Goal: Find specific page/section: Find specific page/section

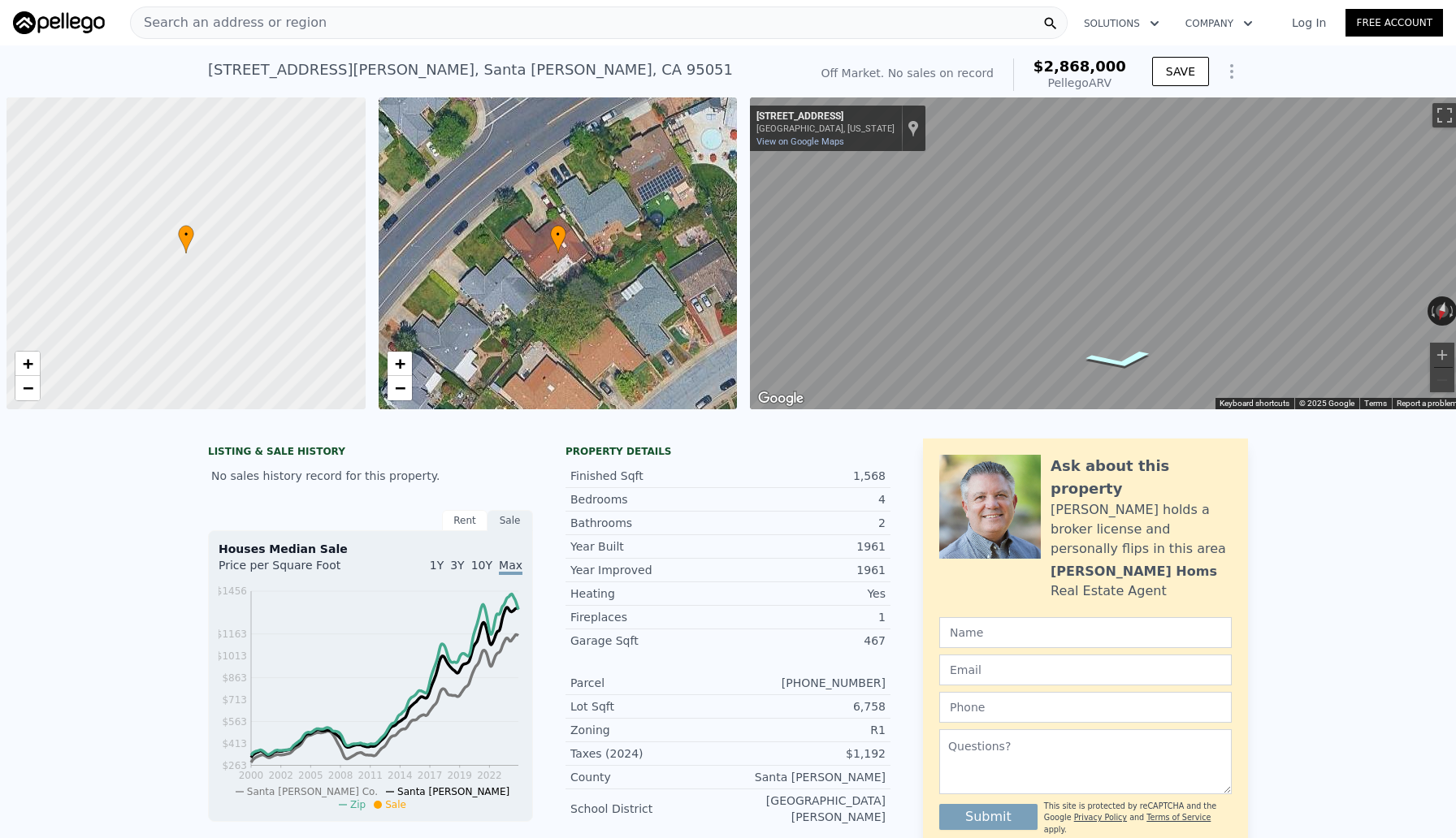
scroll to position [0, 7]
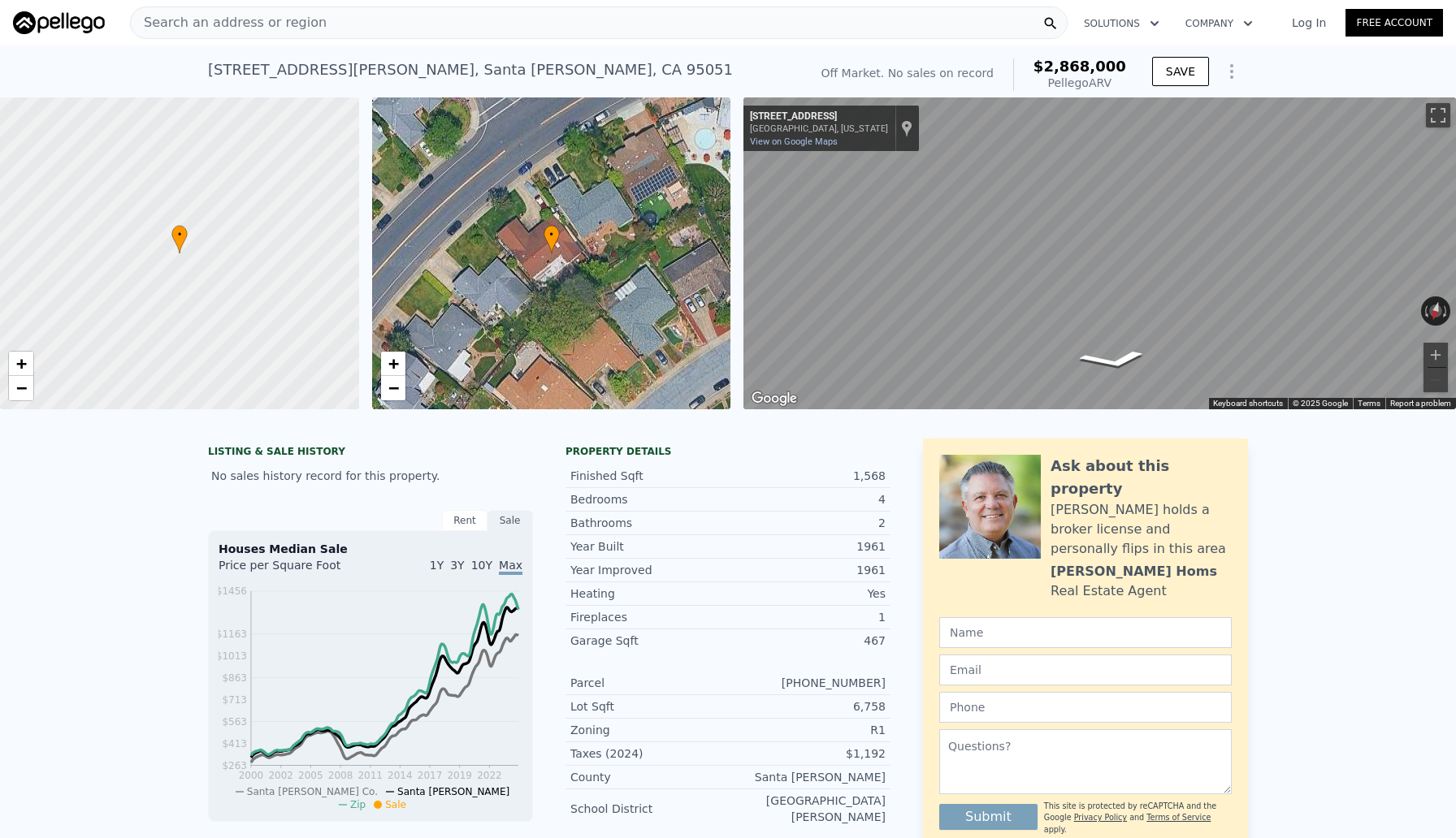
click at [823, 23] on div "Search an address or region" at bounding box center [599, 22] width 937 height 32
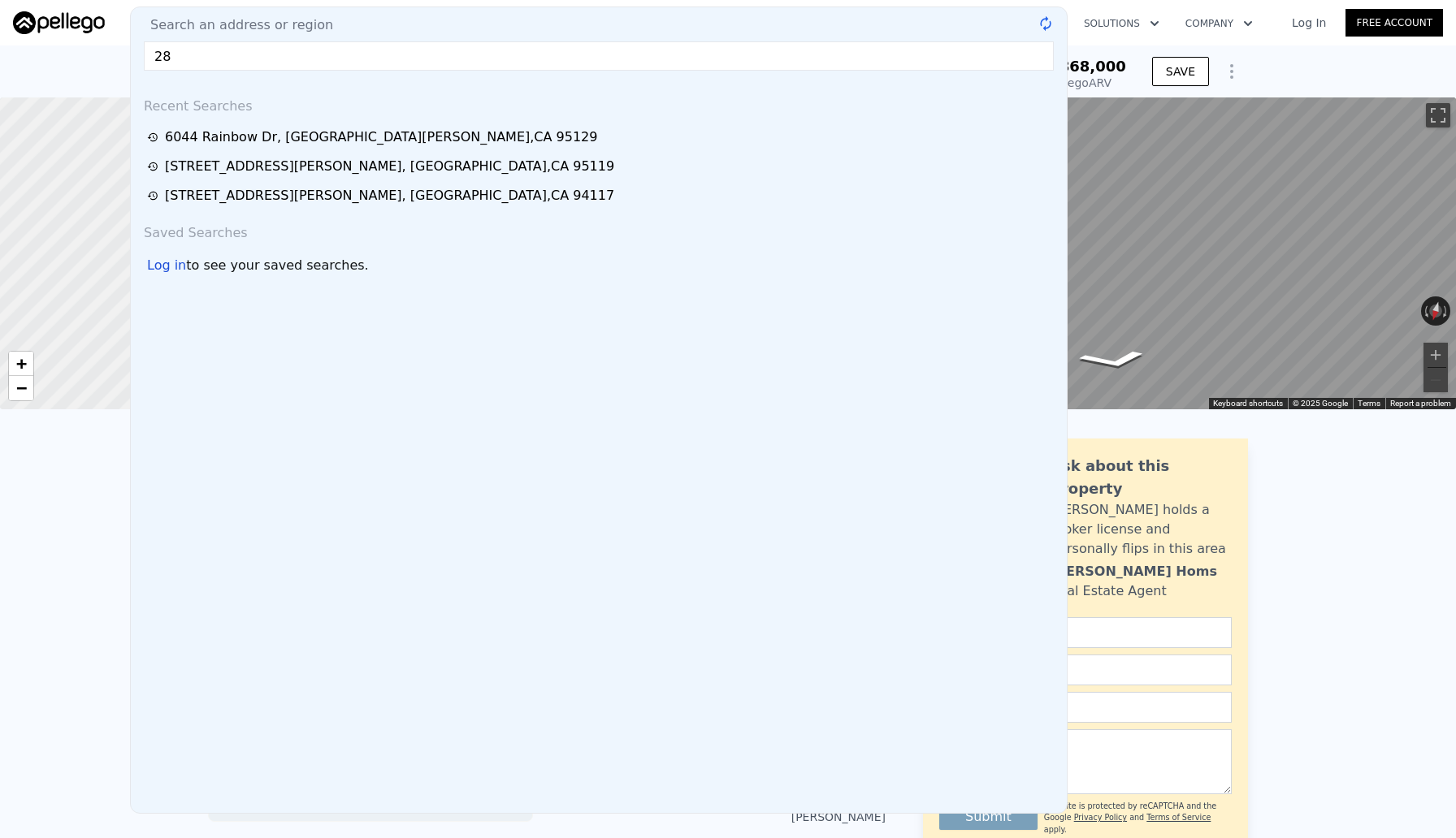
type input "2"
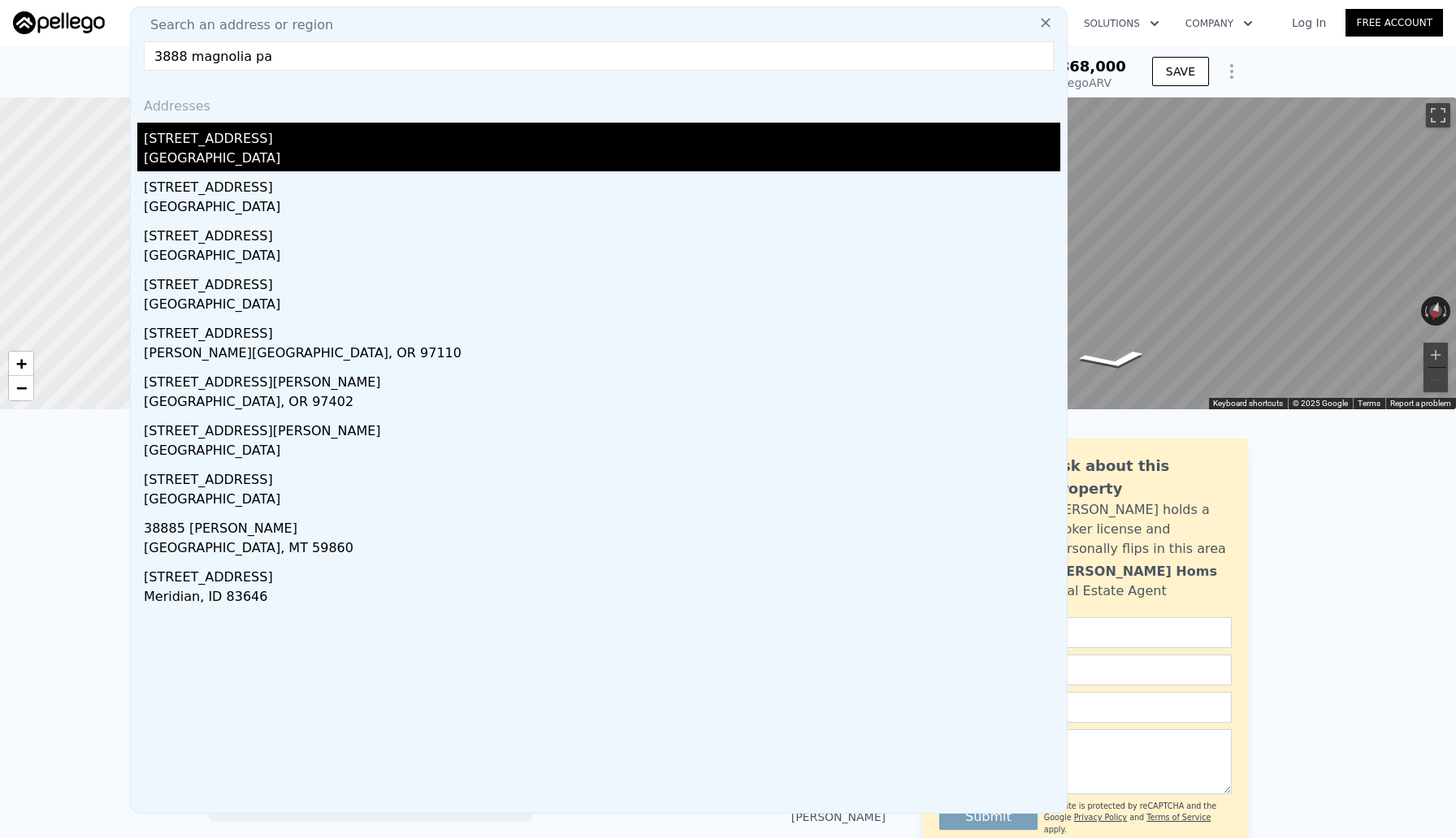
type input "3888 magnolia pa"
click at [196, 151] on div "[GEOGRAPHIC_DATA]" at bounding box center [601, 160] width 916 height 23
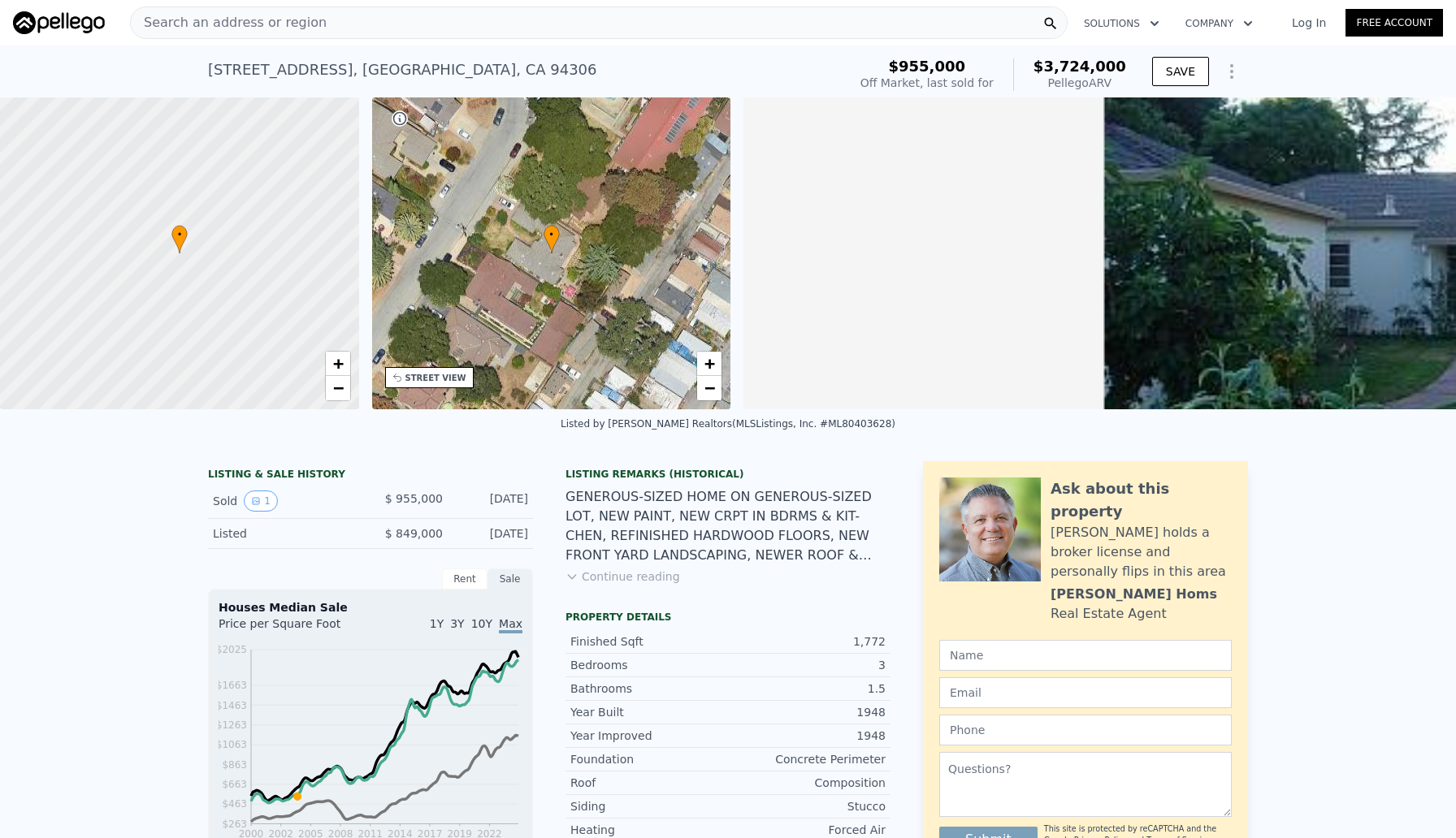
click at [470, 28] on div "Search an address or region" at bounding box center [599, 22] width 937 height 32
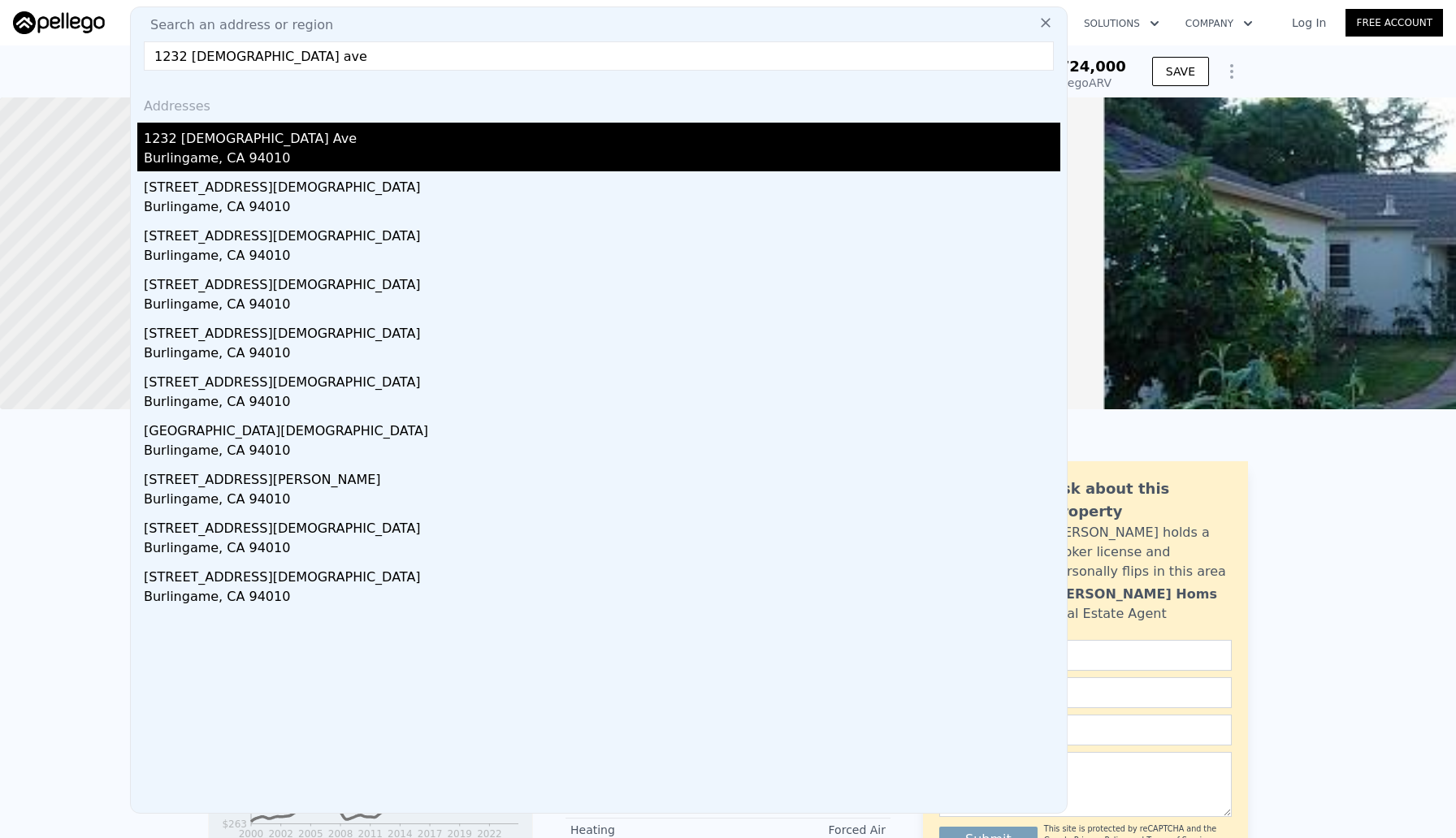
type input "1232 [DEMOGRAPHIC_DATA] ave"
click at [238, 142] on div "1232 [DEMOGRAPHIC_DATA] Ave" at bounding box center [601, 136] width 916 height 26
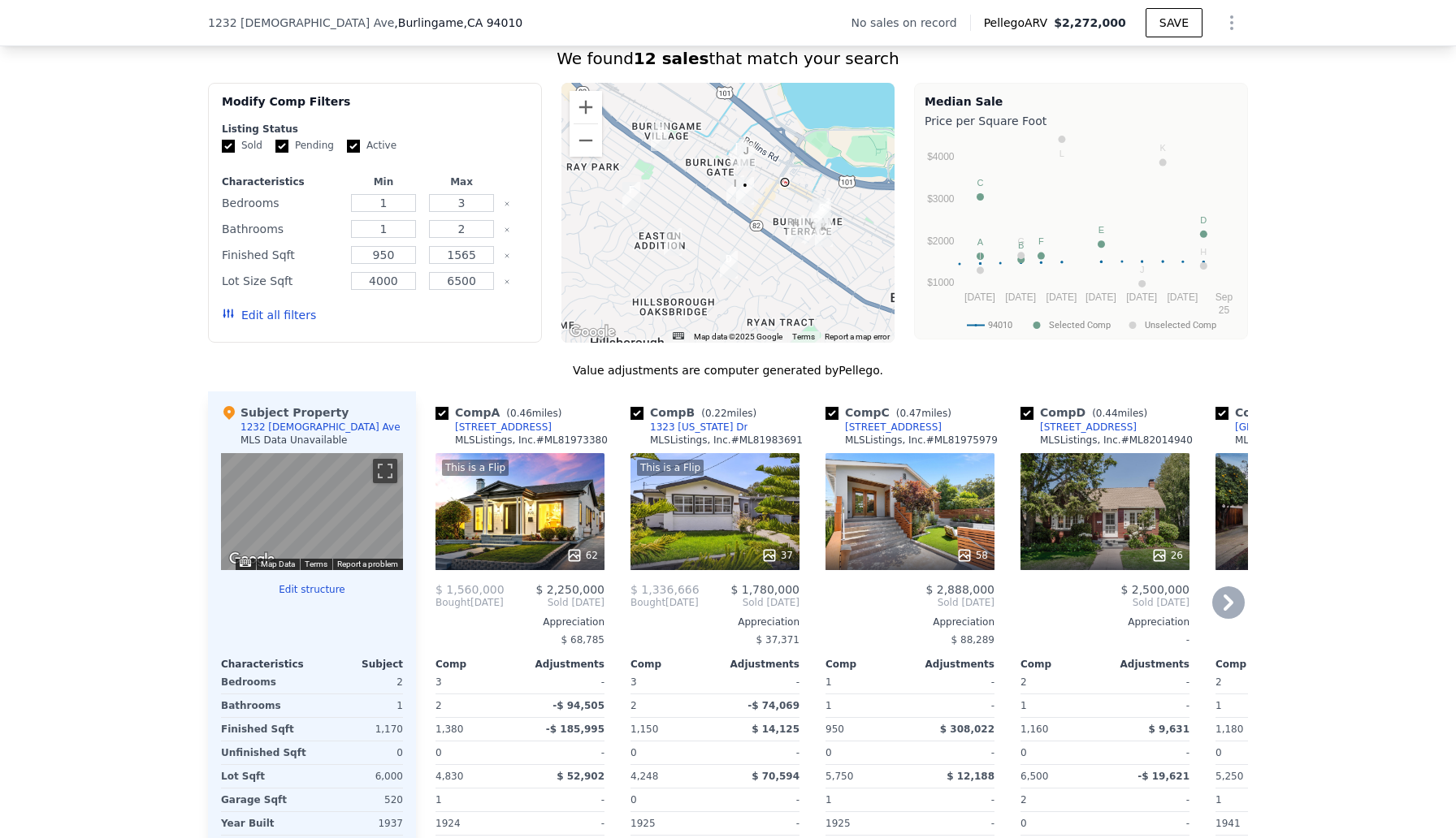
scroll to position [1229, 0]
